Goal: Transaction & Acquisition: Register for event/course

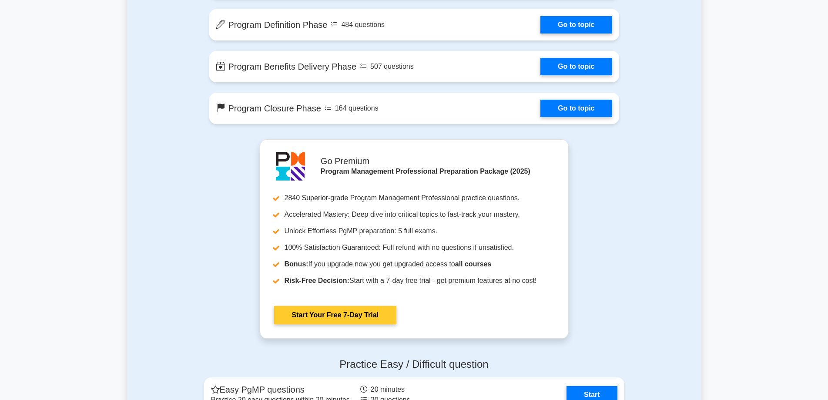
scroll to position [914, 0]
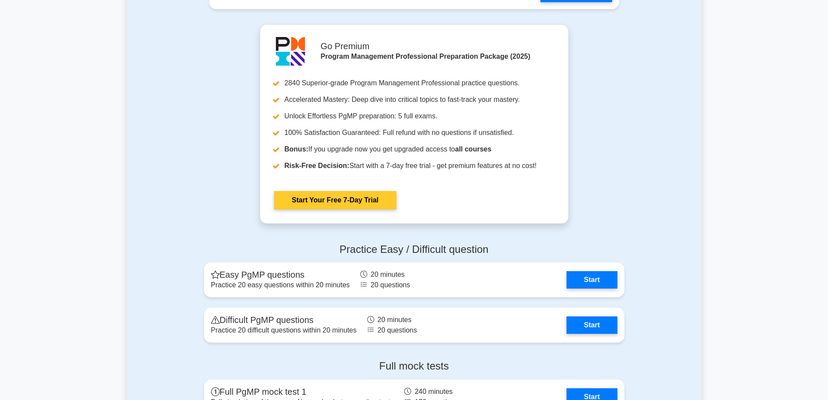
click at [363, 198] on link "Start Your Free 7-Day Trial" at bounding box center [335, 200] width 122 height 18
click at [355, 202] on link "Start Your Free 7-Day Trial" at bounding box center [335, 200] width 122 height 18
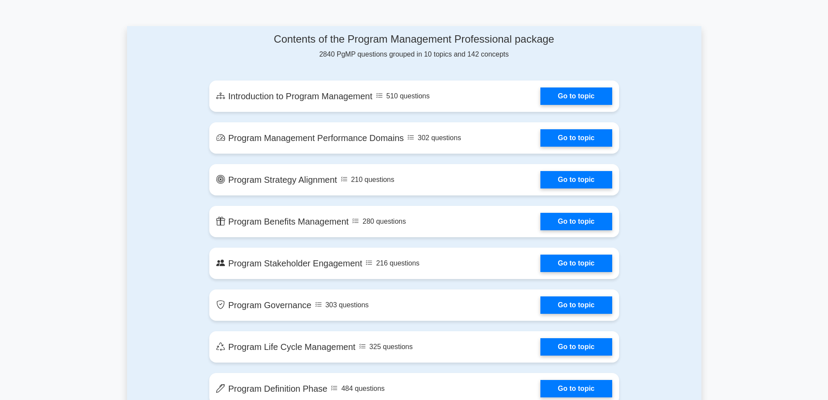
scroll to position [392, 0]
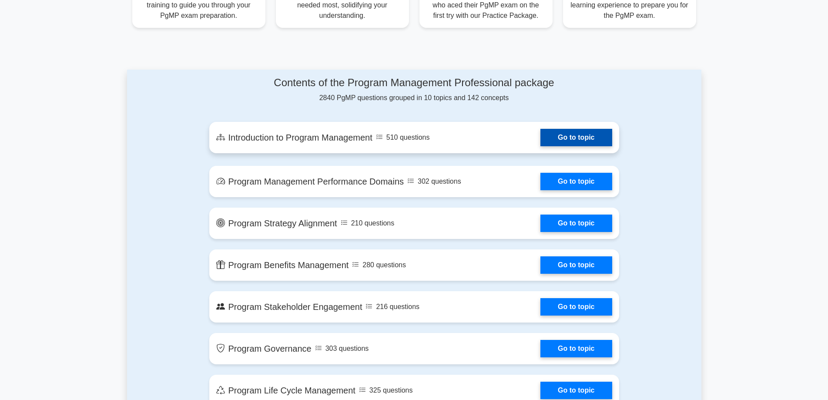
click at [571, 134] on link "Go to topic" at bounding box center [575, 137] width 71 height 17
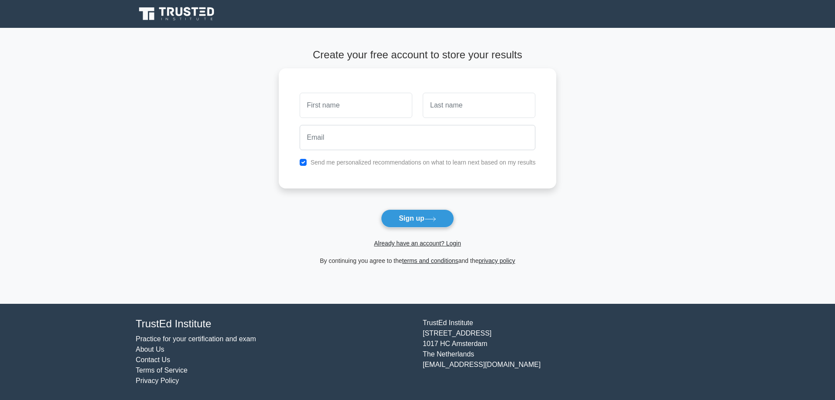
click at [173, 12] on icon at bounding box center [178, 14] width 84 height 17
click at [330, 101] on input "text" at bounding box center [356, 102] width 113 height 25
type input "Nguyen"
type input "Quy Minh"
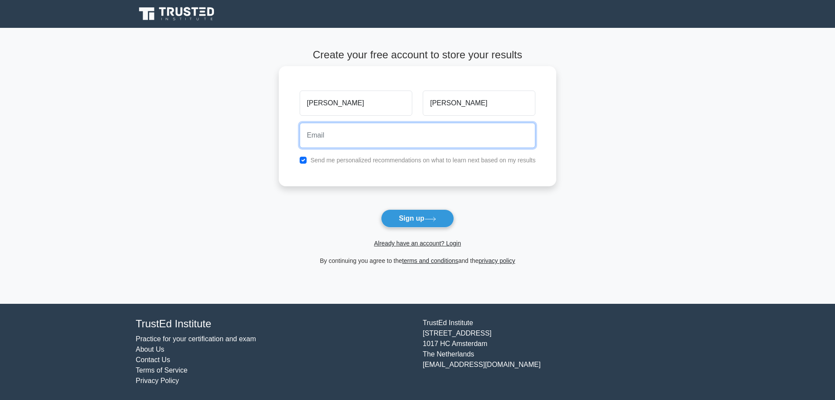
click at [328, 142] on input "email" at bounding box center [418, 135] width 236 height 25
type input "nqminh1993@gmail.com"
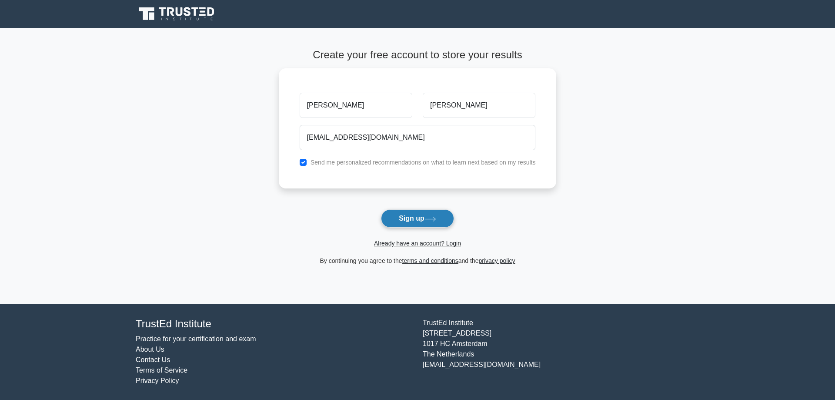
click at [400, 213] on button "Sign up" at bounding box center [417, 218] width 73 height 18
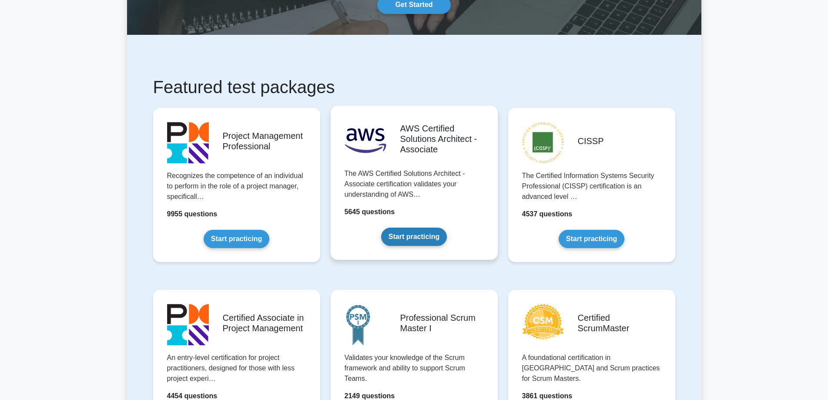
scroll to position [87, 0]
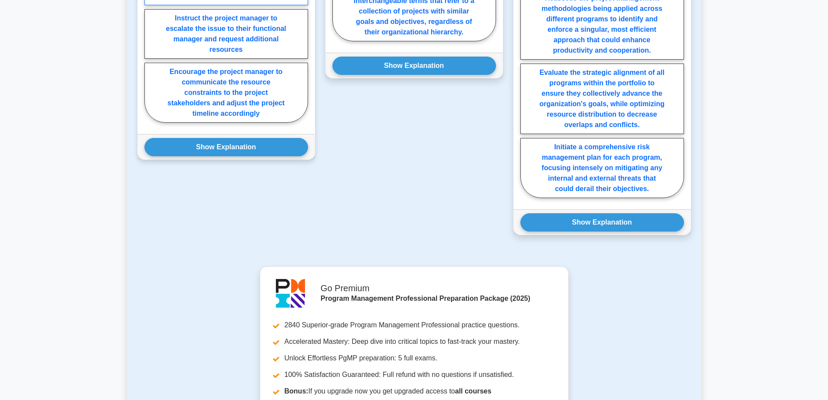
scroll to position [653, 0]
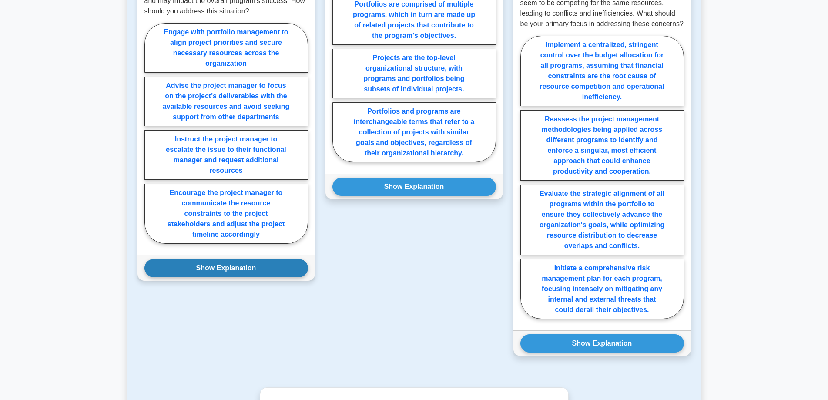
click at [233, 259] on button "Show Explanation" at bounding box center [226, 268] width 164 height 18
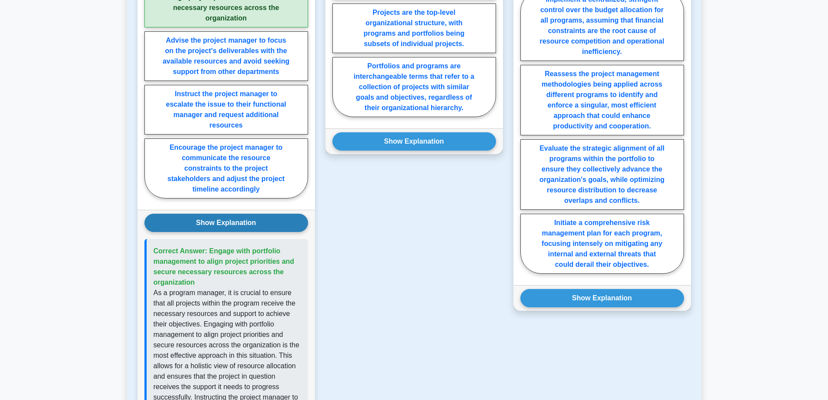
scroll to position [696, 0]
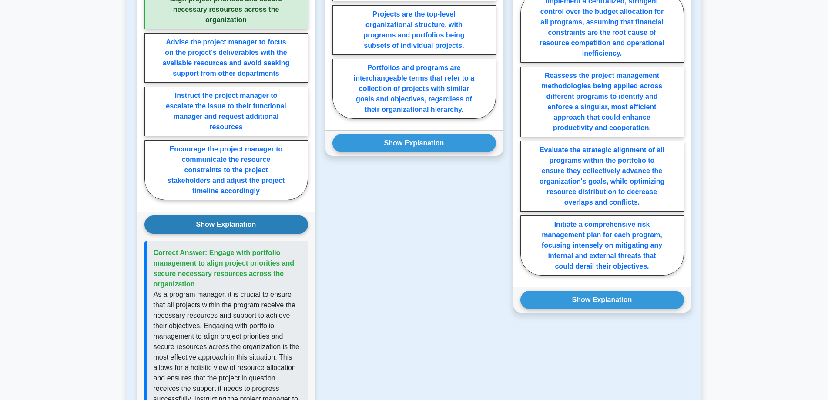
click at [234, 215] on button "Show Explanation" at bounding box center [226, 224] width 164 height 18
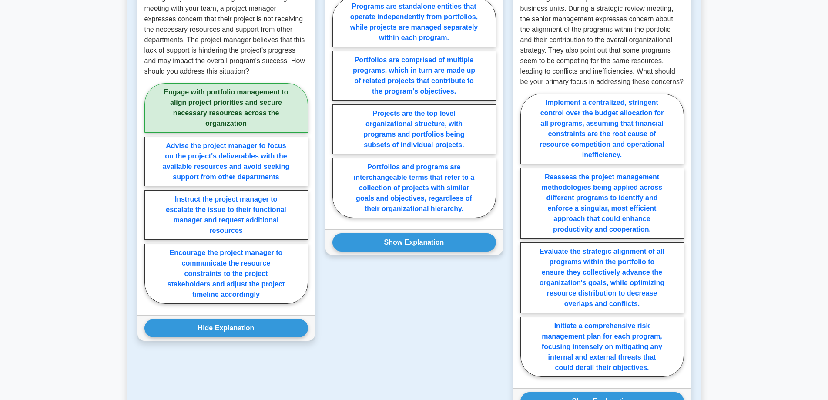
scroll to position [479, 0]
